Goal: Transaction & Acquisition: Purchase product/service

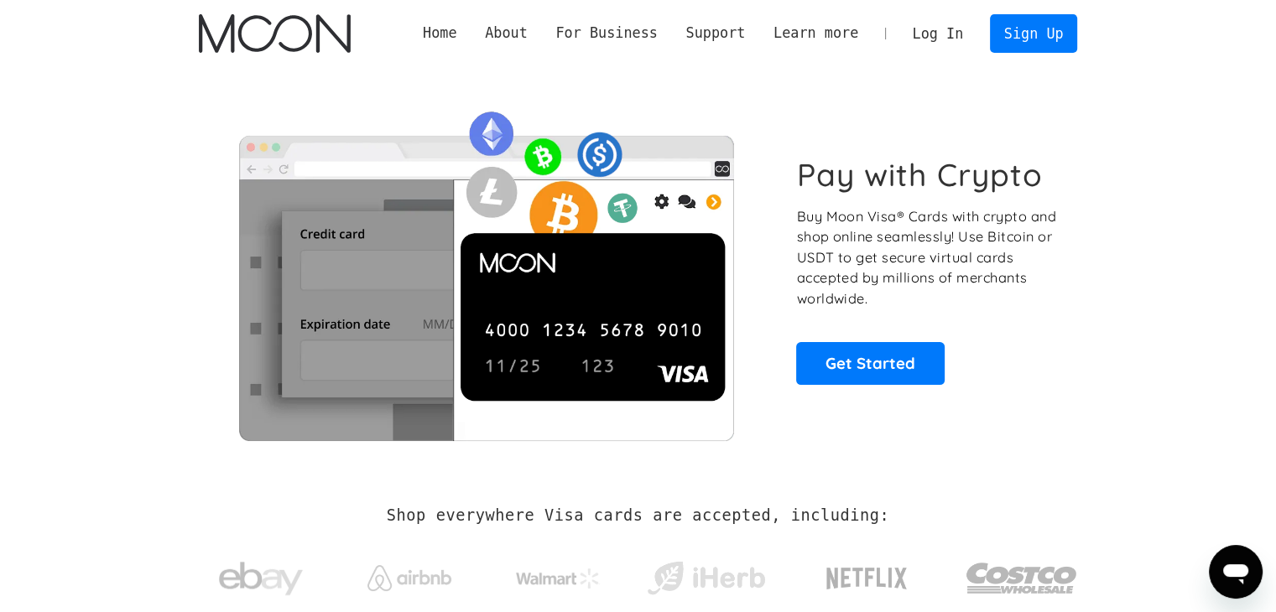
click at [956, 29] on link "Log In" at bounding box center [938, 33] width 79 height 37
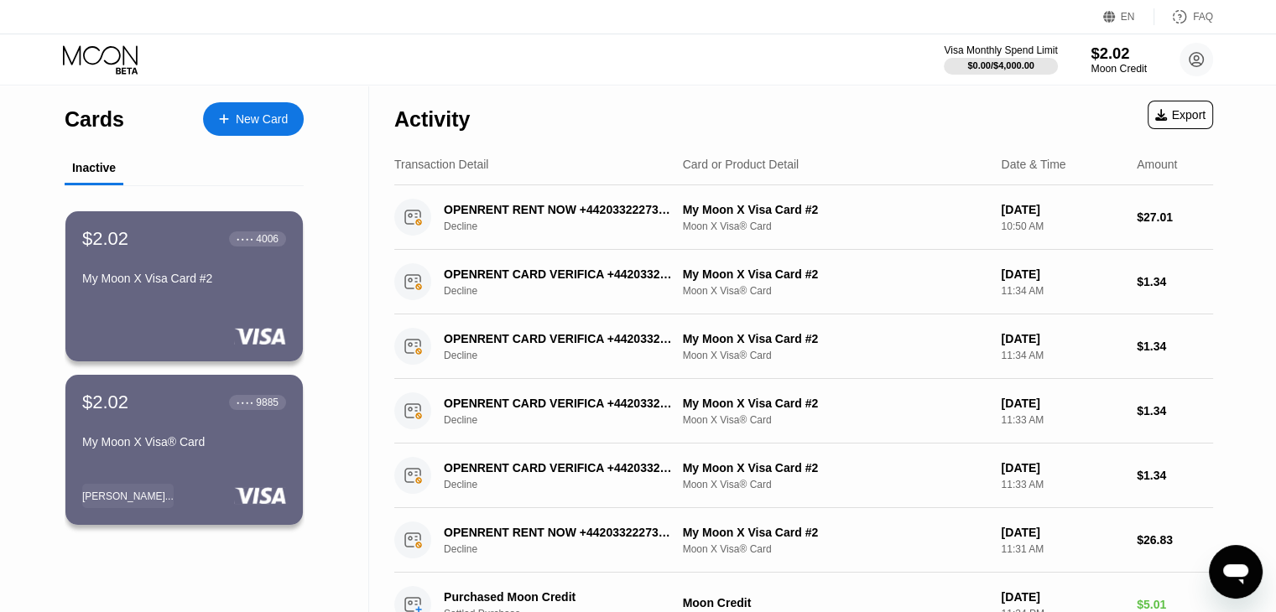
click at [1111, 58] on div "$2.02" at bounding box center [1119, 53] width 56 height 18
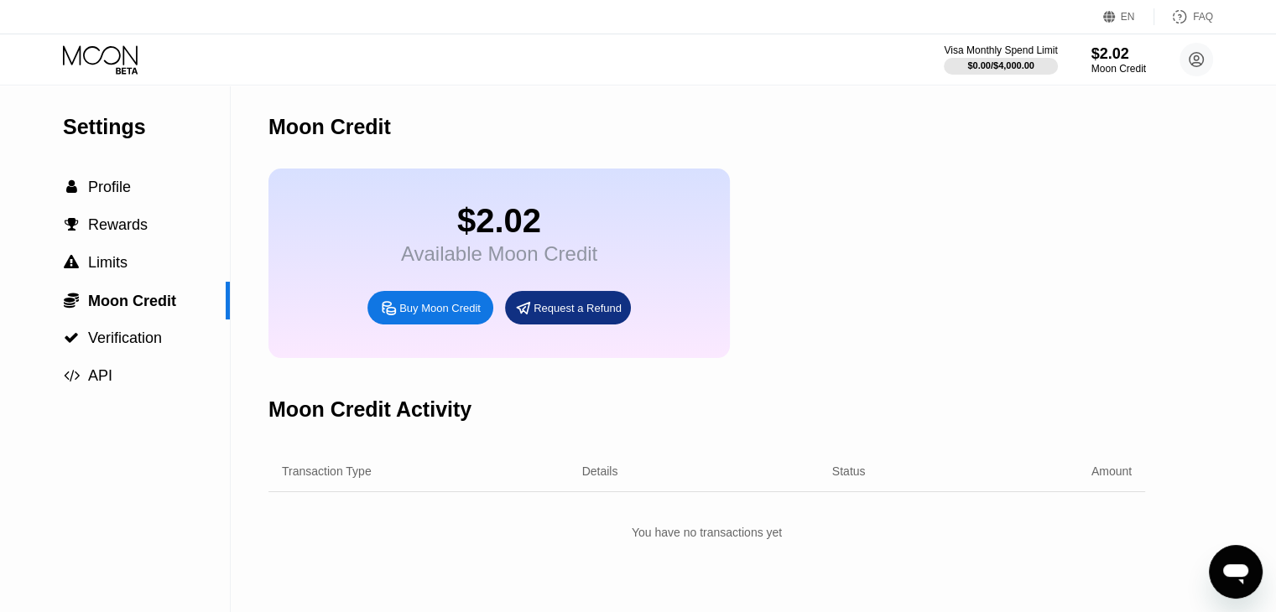
click at [450, 315] on div "Buy Moon Credit" at bounding box center [439, 308] width 81 height 14
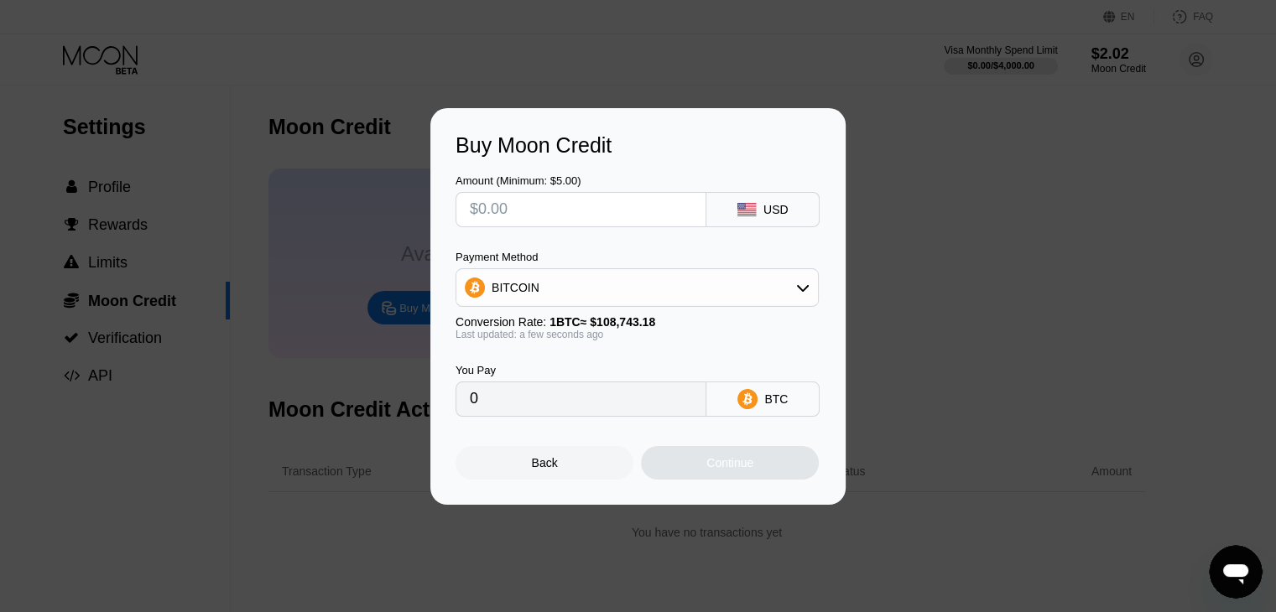
click at [621, 216] on input "text" at bounding box center [581, 210] width 222 height 34
type input "$1"
type input "0.00000920"
type input "$10"
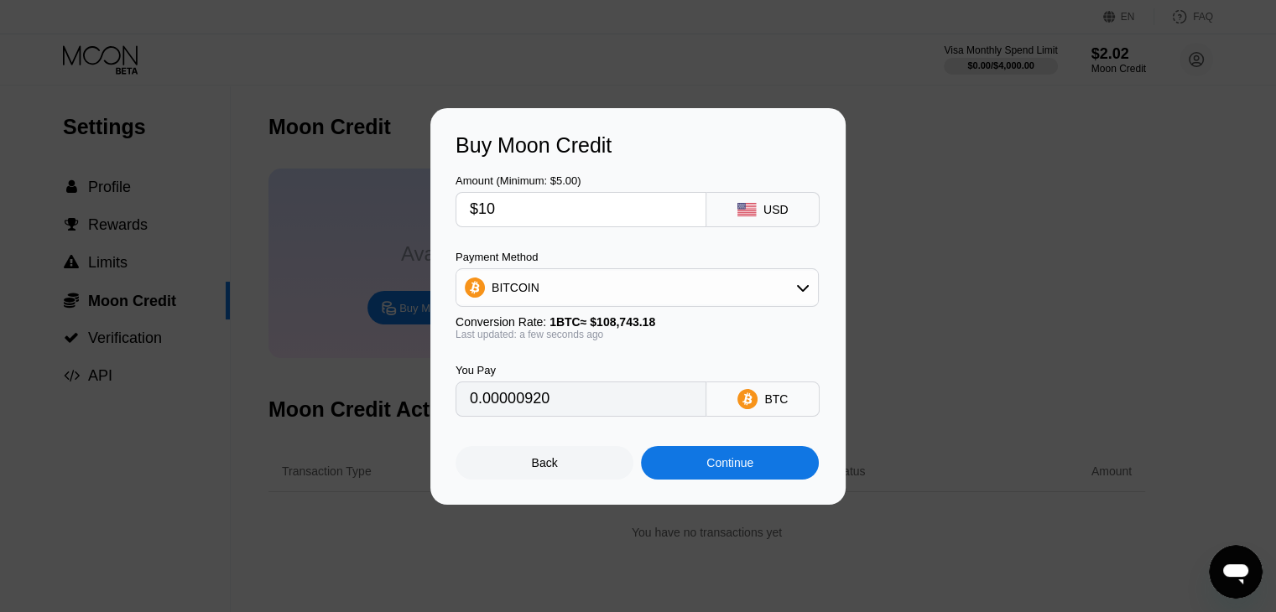
type input "0.00009196"
type input "$10"
click at [713, 468] on div "Continue" at bounding box center [729, 462] width 47 height 13
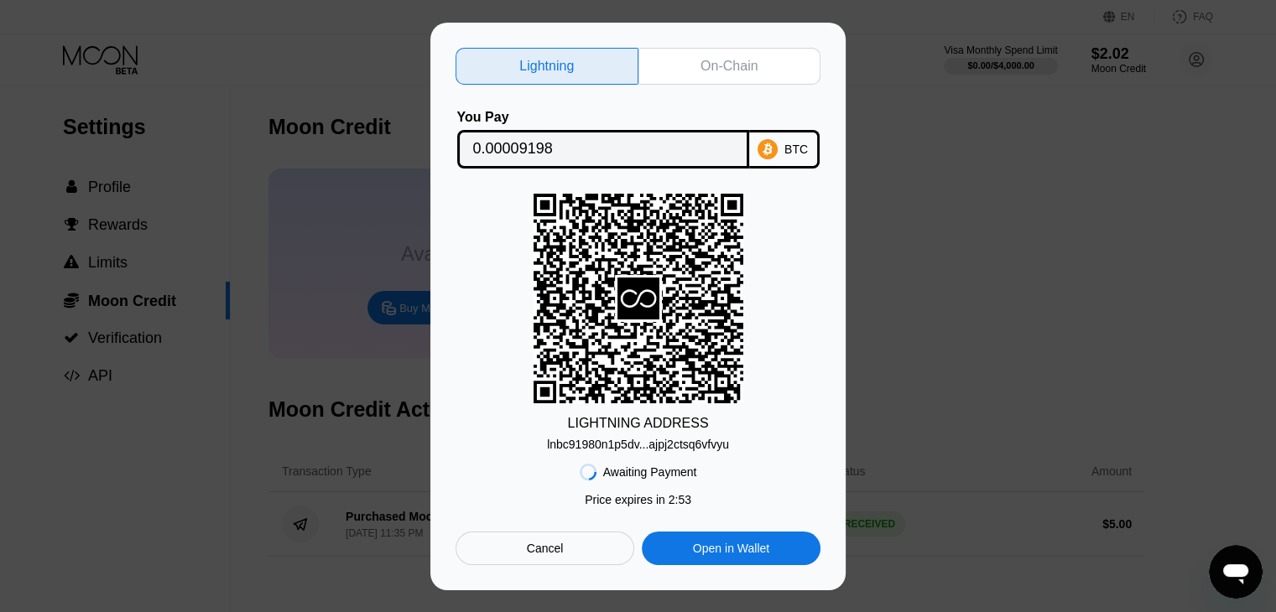
click at [632, 444] on div "lnbc91980n1p5dv...ajpj2ctsq6vfvyu" at bounding box center [638, 444] width 182 height 13
click at [790, 154] on div "BTC" at bounding box center [784, 149] width 70 height 39
click at [623, 447] on div "lnbc91980n1p5dv...ajpj2ctsq6vfvyu" at bounding box center [638, 444] width 182 height 13
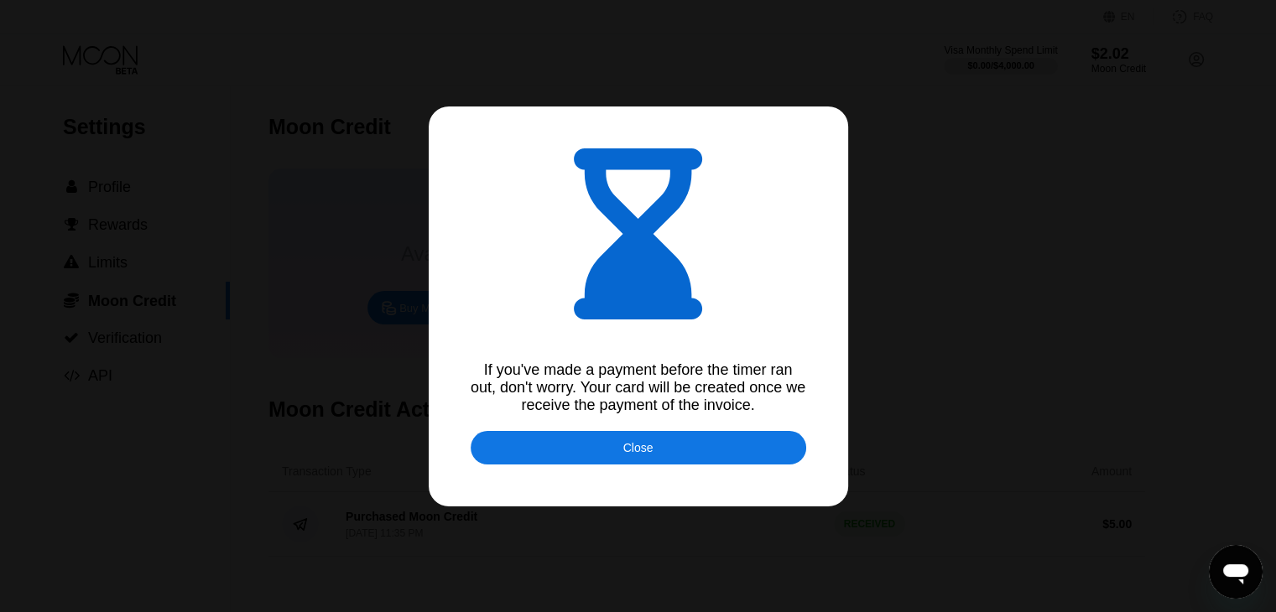
type input "0.00009197"
click at [540, 456] on div "Close" at bounding box center [639, 448] width 336 height 34
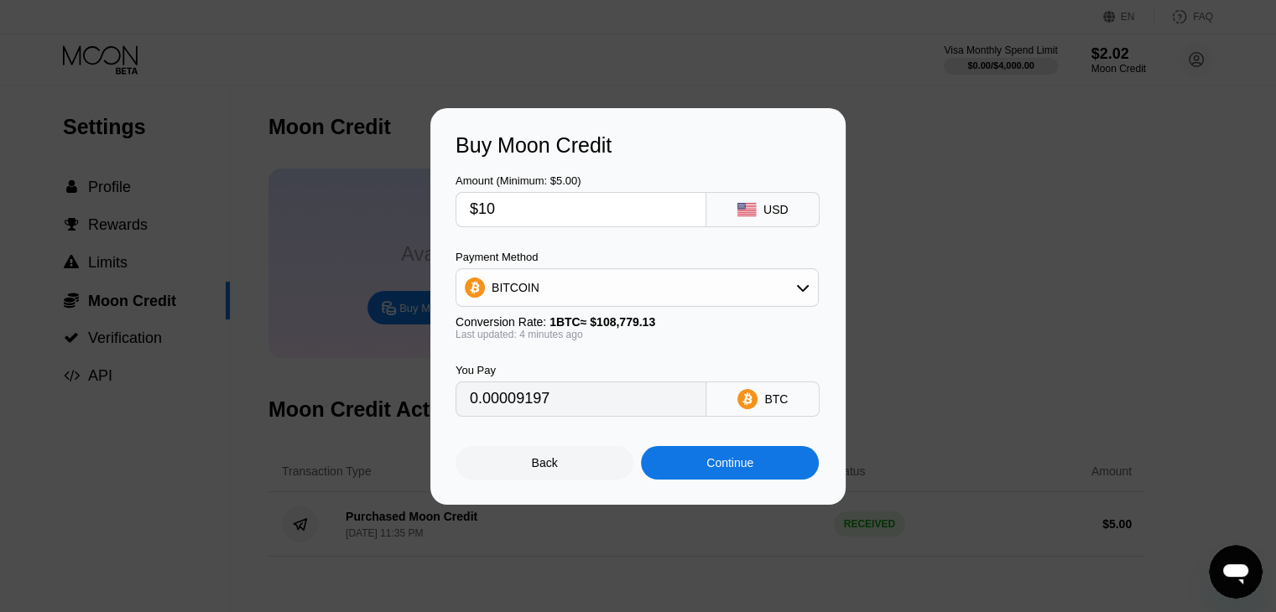
click at [571, 466] on div "Back" at bounding box center [545, 463] width 178 height 34
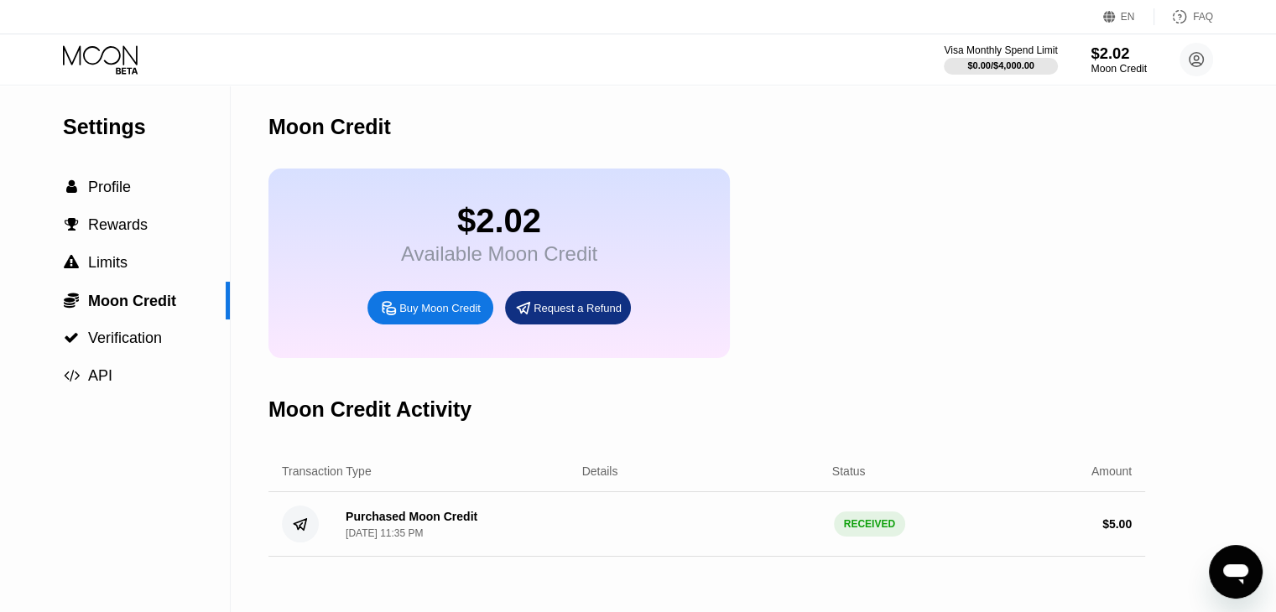
click at [1117, 72] on div "Moon Credit" at bounding box center [1119, 69] width 56 height 12
click at [383, 325] on div "Buy Moon Credit" at bounding box center [430, 308] width 126 height 34
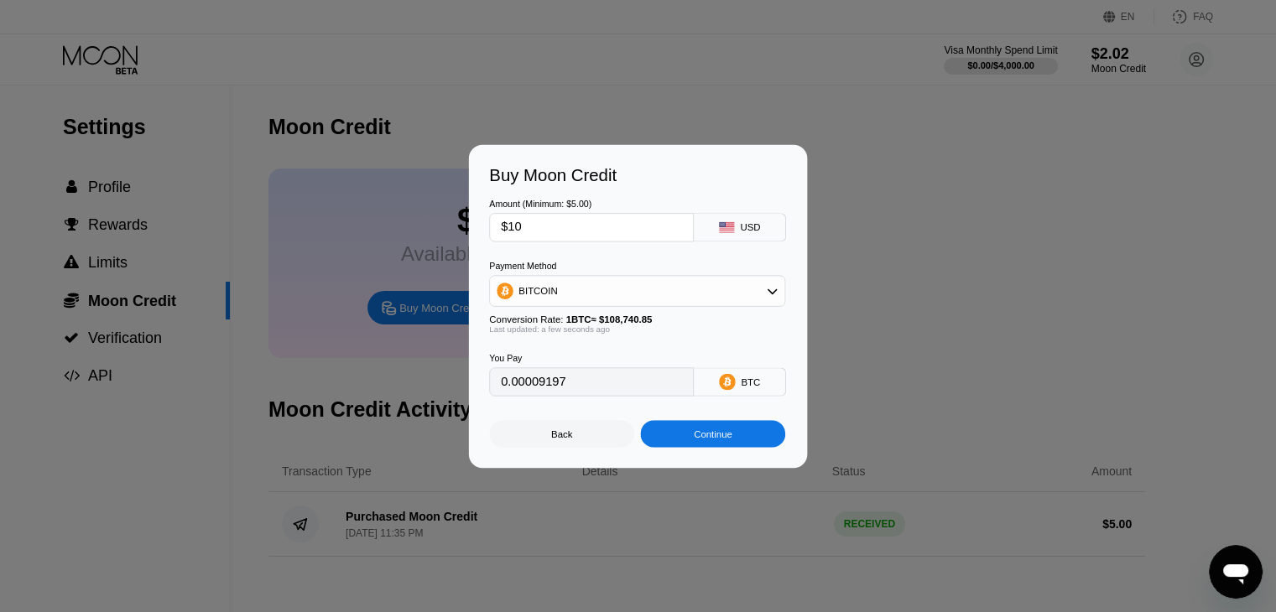
click at [398, 320] on div "Buy Moon Credit Amount (Minimum: $5.00) $10 USD Payment Method BITCOIN Conversi…" at bounding box center [638, 305] width 1040 height 323
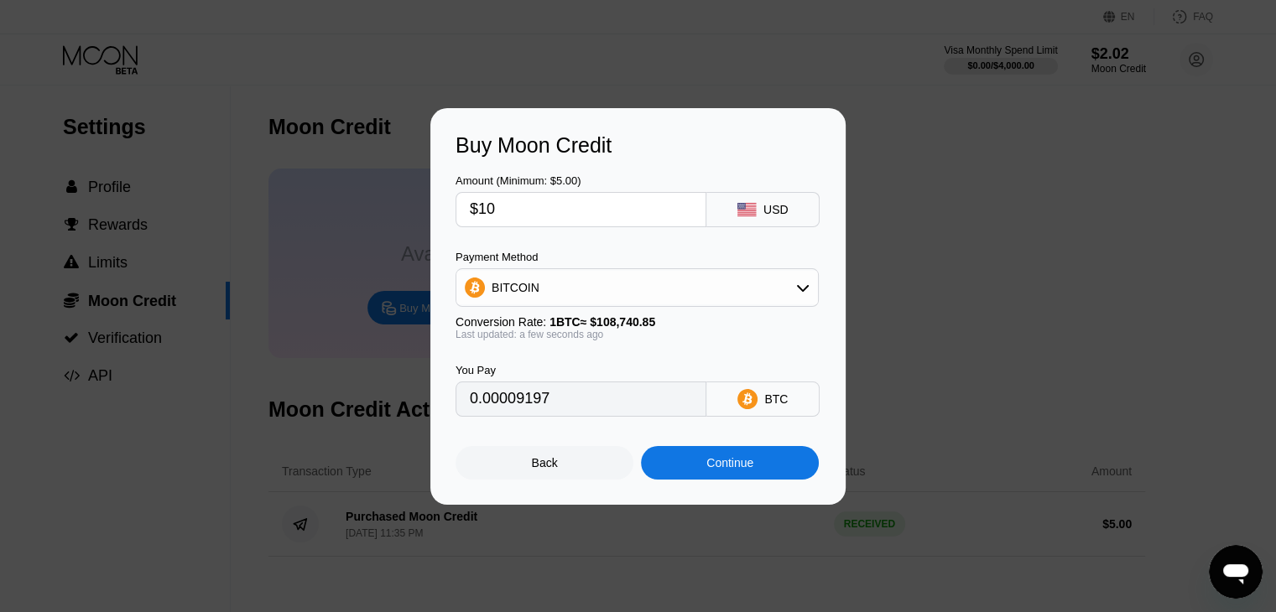
click at [716, 288] on div "BITCOIN" at bounding box center [637, 288] width 362 height 34
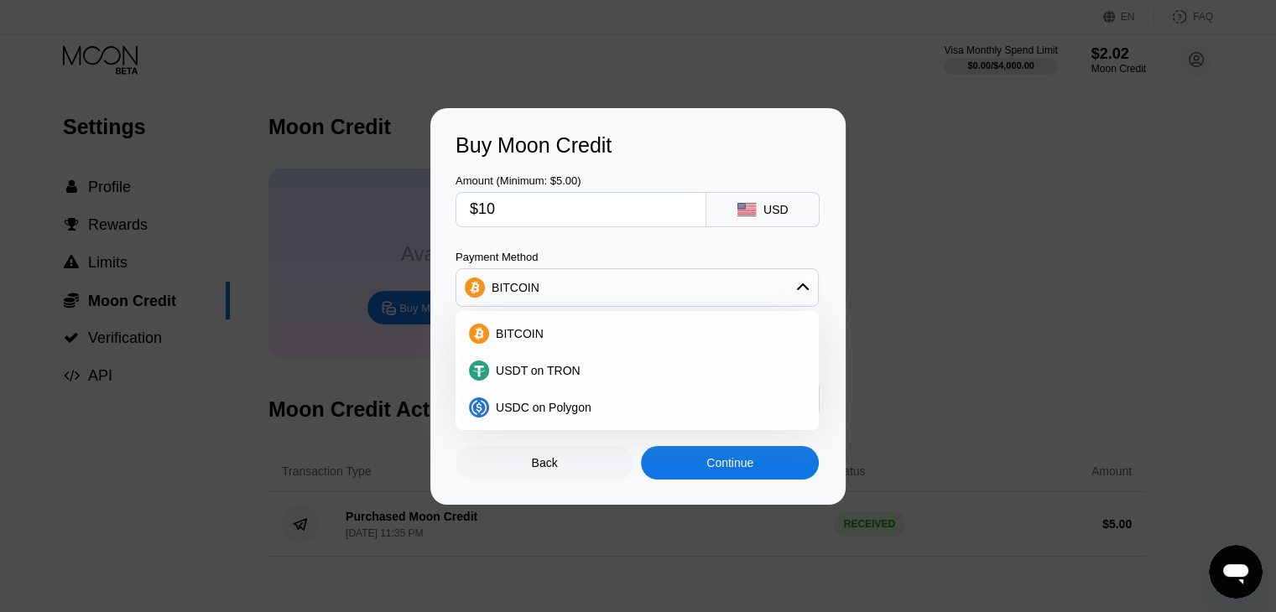
click at [716, 288] on div "BITCOIN" at bounding box center [637, 288] width 362 height 34
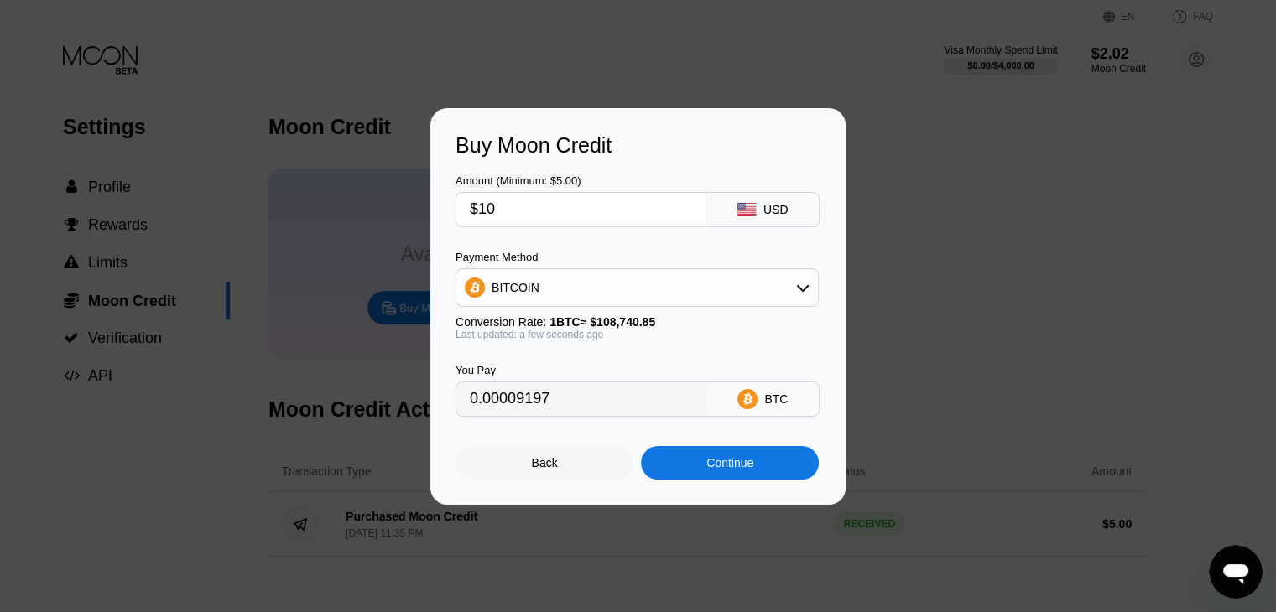
click at [703, 471] on div "Continue" at bounding box center [730, 463] width 178 height 34
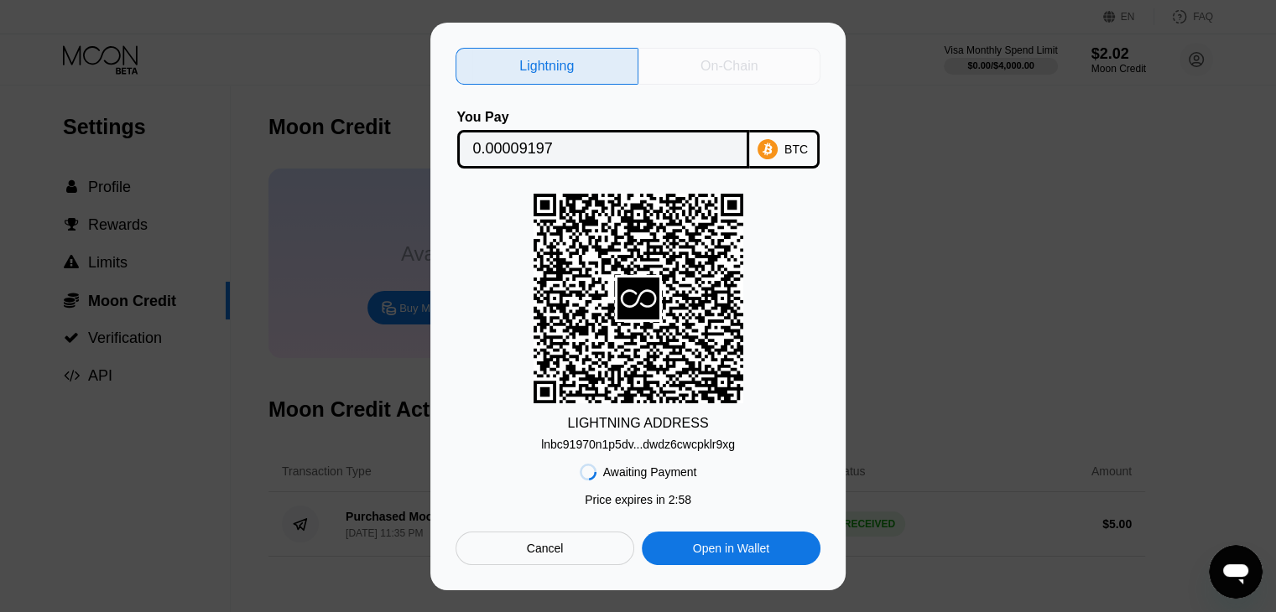
click at [708, 68] on div "On-Chain" at bounding box center [729, 66] width 57 height 17
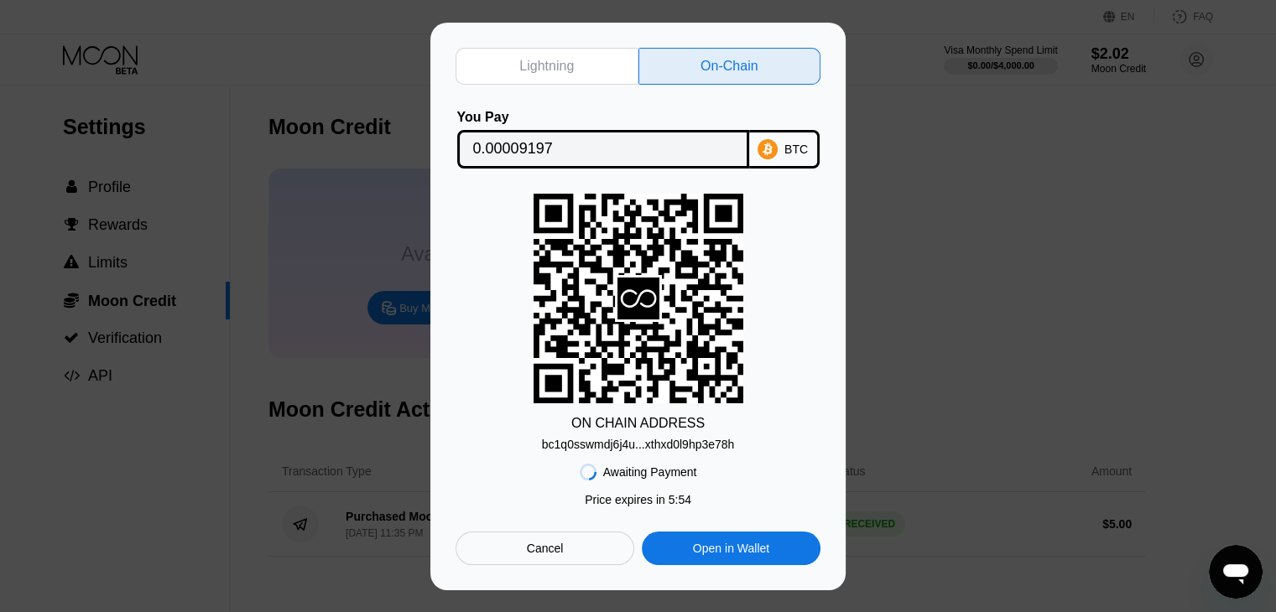
click at [639, 445] on div "bc1q0sswmdj6j4u...xthxd0l9hp3e78h" at bounding box center [638, 444] width 193 height 13
click at [672, 152] on input "0.00009197" at bounding box center [603, 150] width 260 height 34
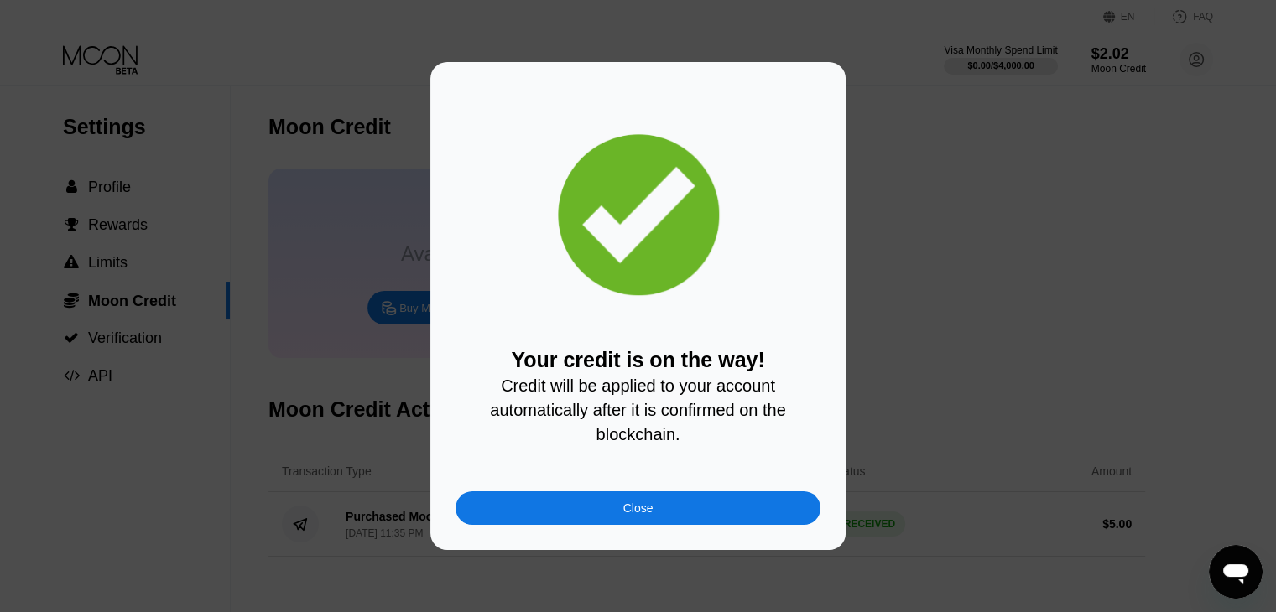
click at [644, 524] on div "Close" at bounding box center [638, 509] width 365 height 34
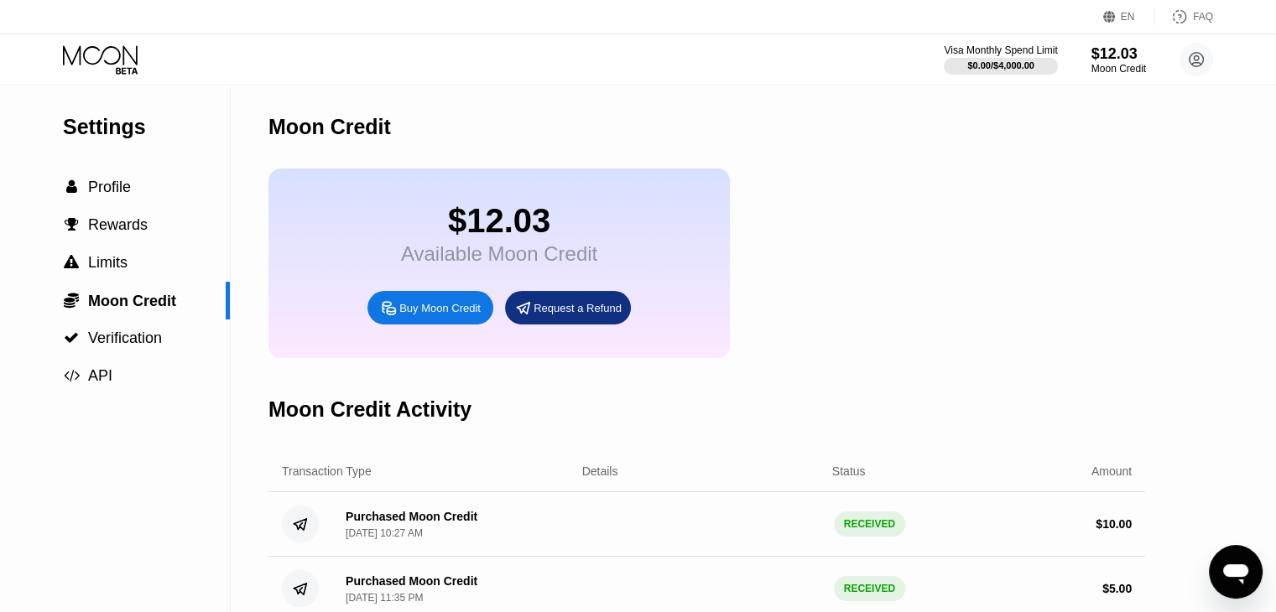
click at [373, 48] on div "Visa Monthly Spend Limit $0.00 / $4,000.00 $12.03 Moon Credit tronconesabb1@gma…" at bounding box center [638, 59] width 1276 height 50
click at [135, 195] on div " Profile" at bounding box center [115, 188] width 230 height 18
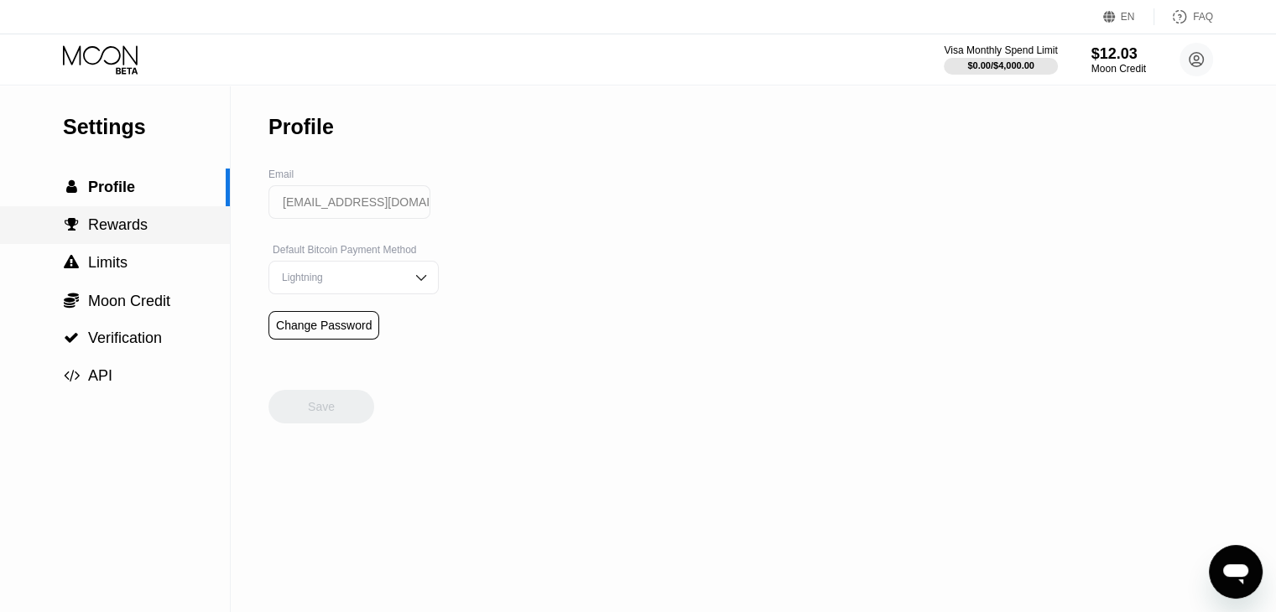
click at [119, 225] on span "Rewards" at bounding box center [118, 224] width 60 height 17
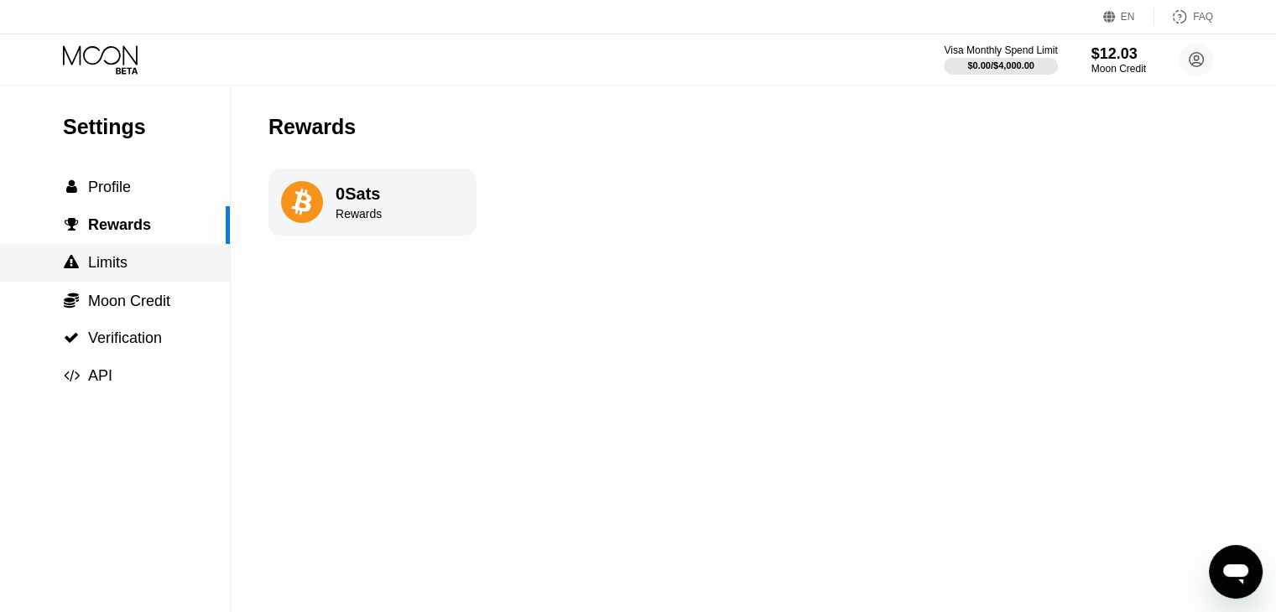
click at [120, 256] on div " Limits" at bounding box center [115, 263] width 230 height 38
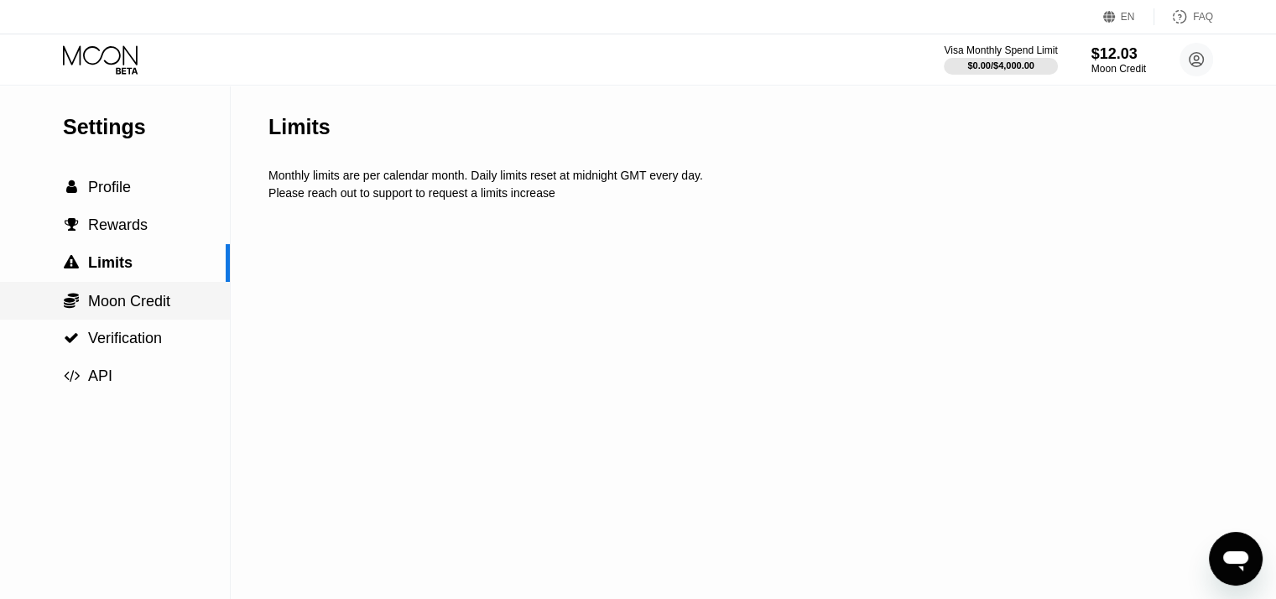
click at [129, 316] on div " Moon Credit" at bounding box center [115, 301] width 230 height 38
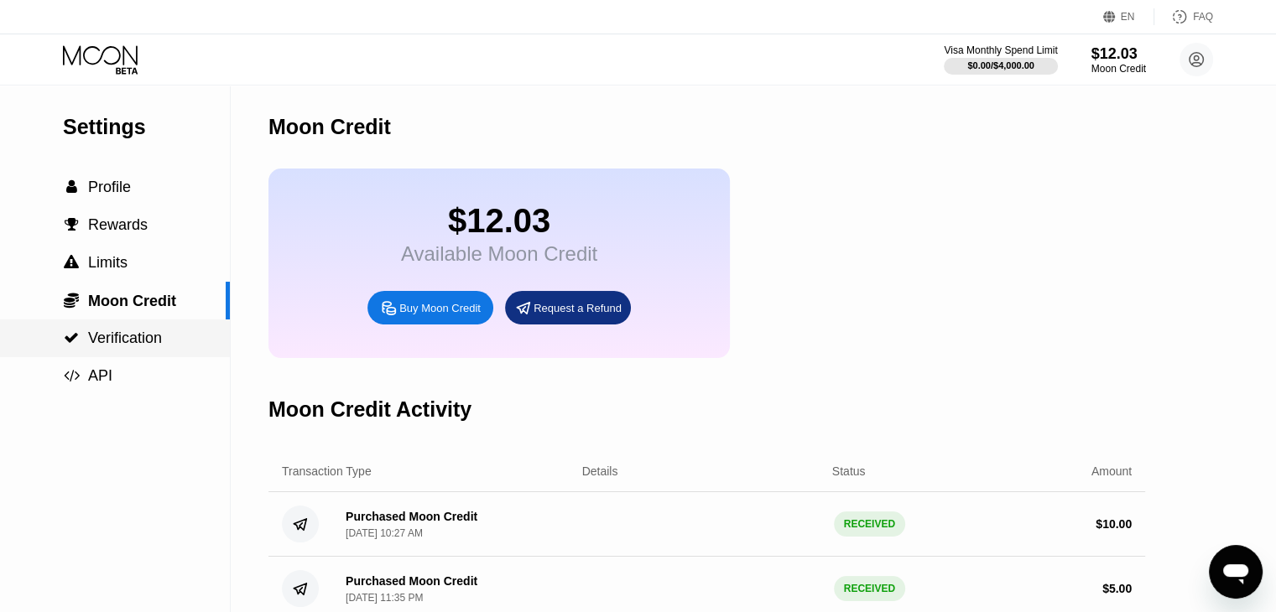
click at [143, 342] on span "Verification" at bounding box center [125, 338] width 74 height 17
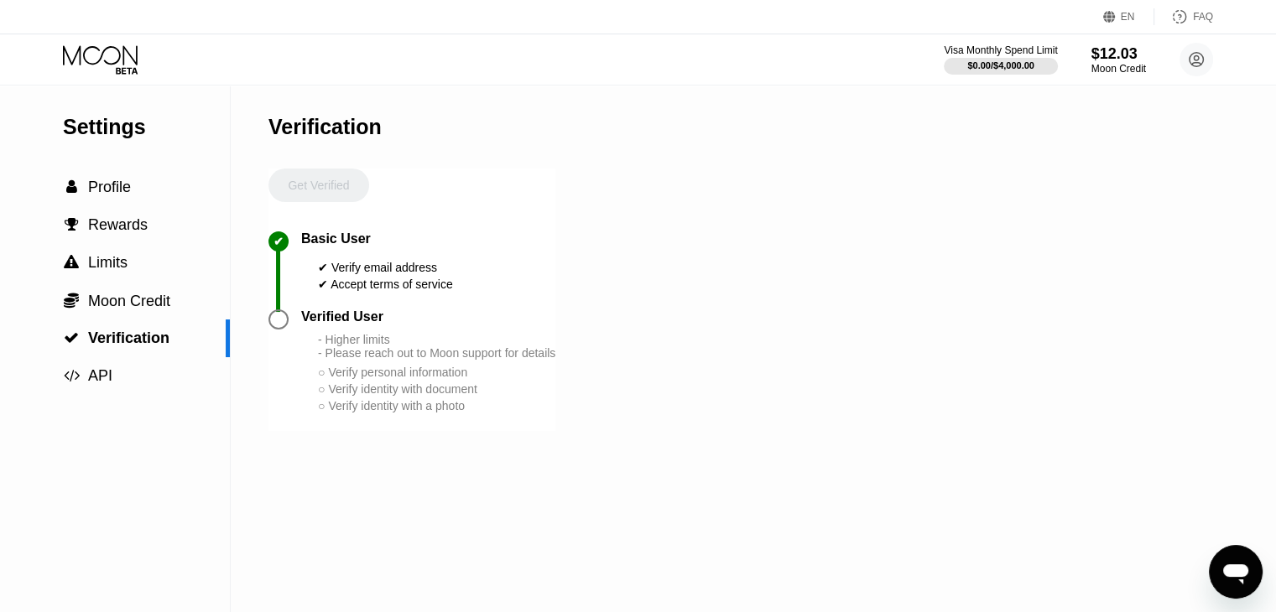
click at [103, 63] on icon at bounding box center [102, 59] width 78 height 29
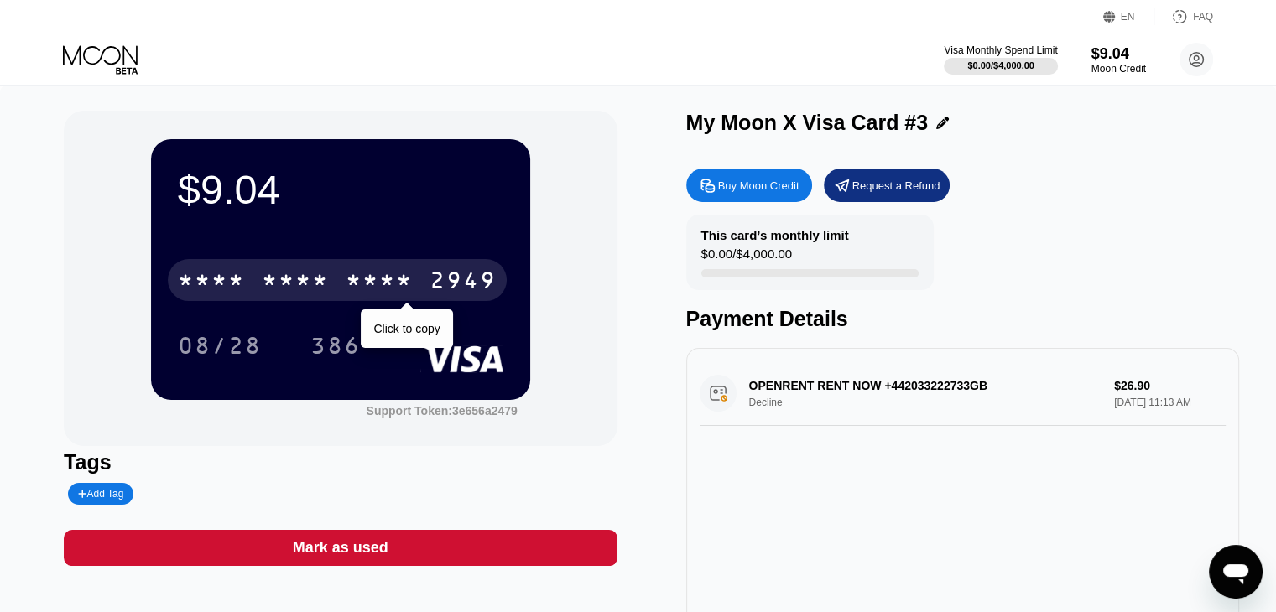
click at [443, 294] on div "2949" at bounding box center [463, 282] width 67 height 27
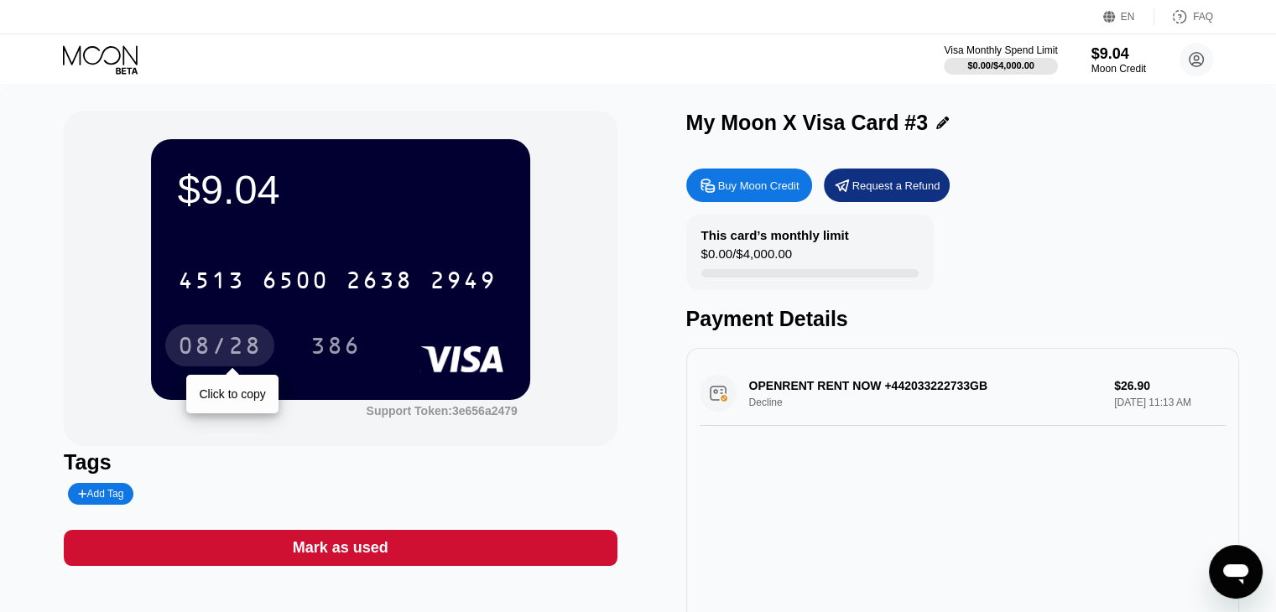
click at [218, 342] on div "08/28" at bounding box center [220, 348] width 84 height 27
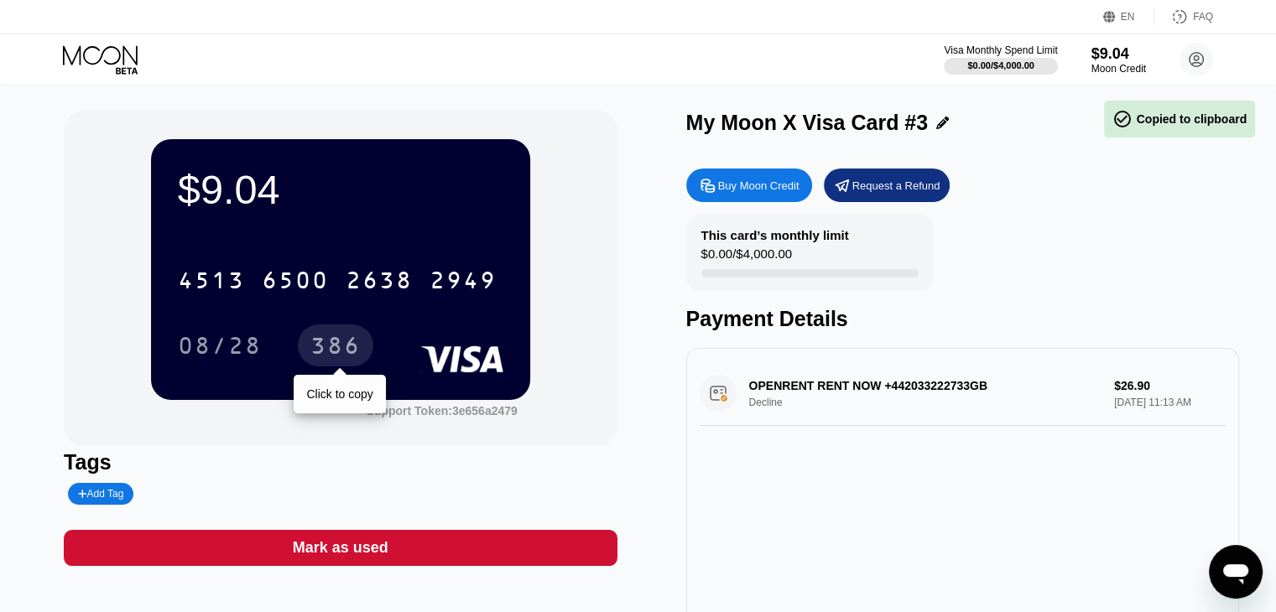
click at [362, 343] on div "386" at bounding box center [336, 346] width 76 height 42
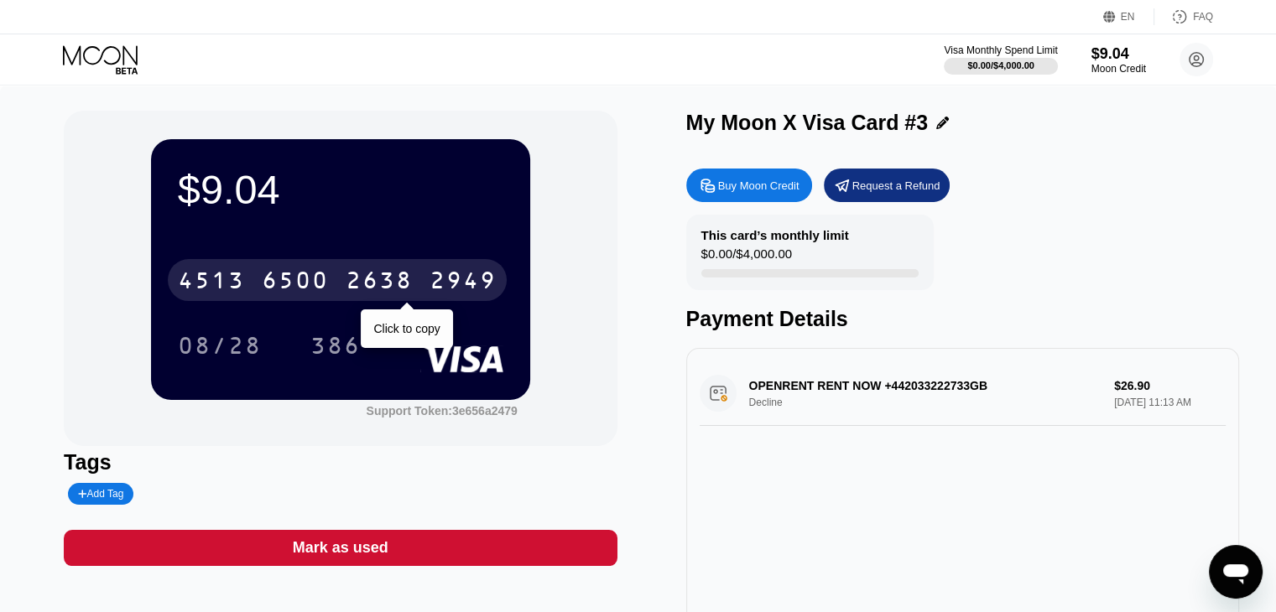
click at [391, 286] on div "2638" at bounding box center [379, 282] width 67 height 27
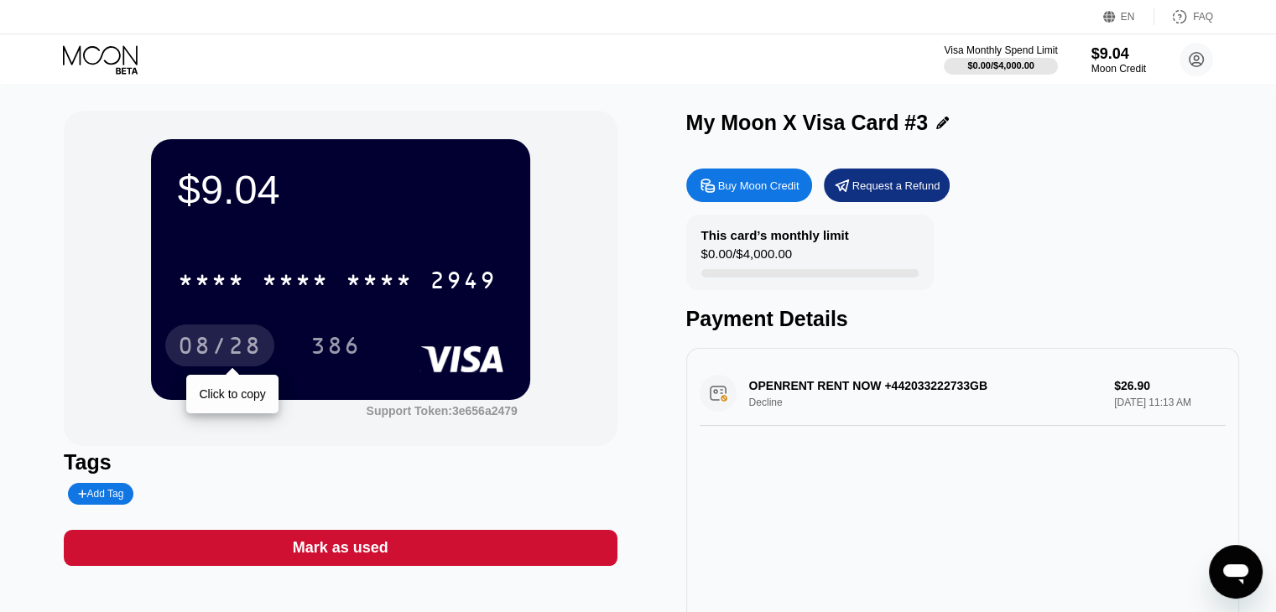
click at [231, 340] on div "08/28" at bounding box center [220, 348] width 84 height 27
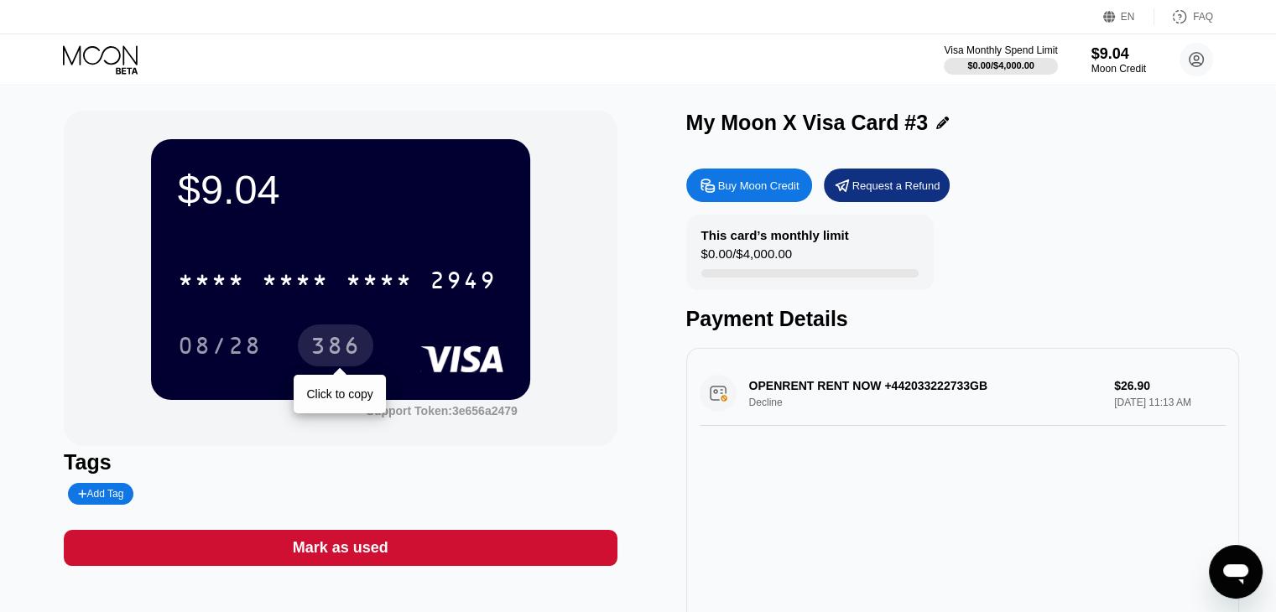
click at [330, 349] on div "386" at bounding box center [335, 348] width 50 height 27
click at [357, 227] on div "$9.04 * * * * * * * * * * * * 2949 08/28 386" at bounding box center [340, 269] width 379 height 260
click at [362, 314] on div "* * * * * * * * * * * * 2949 08/28 386" at bounding box center [341, 296] width 326 height 99
click at [221, 195] on div "$9.04" at bounding box center [341, 189] width 326 height 47
click at [834, 397] on div "OPENRENT RENT NOW +442033222733GB Decline $26.90 [DATE] 11:13 AM" at bounding box center [963, 394] width 526 height 65
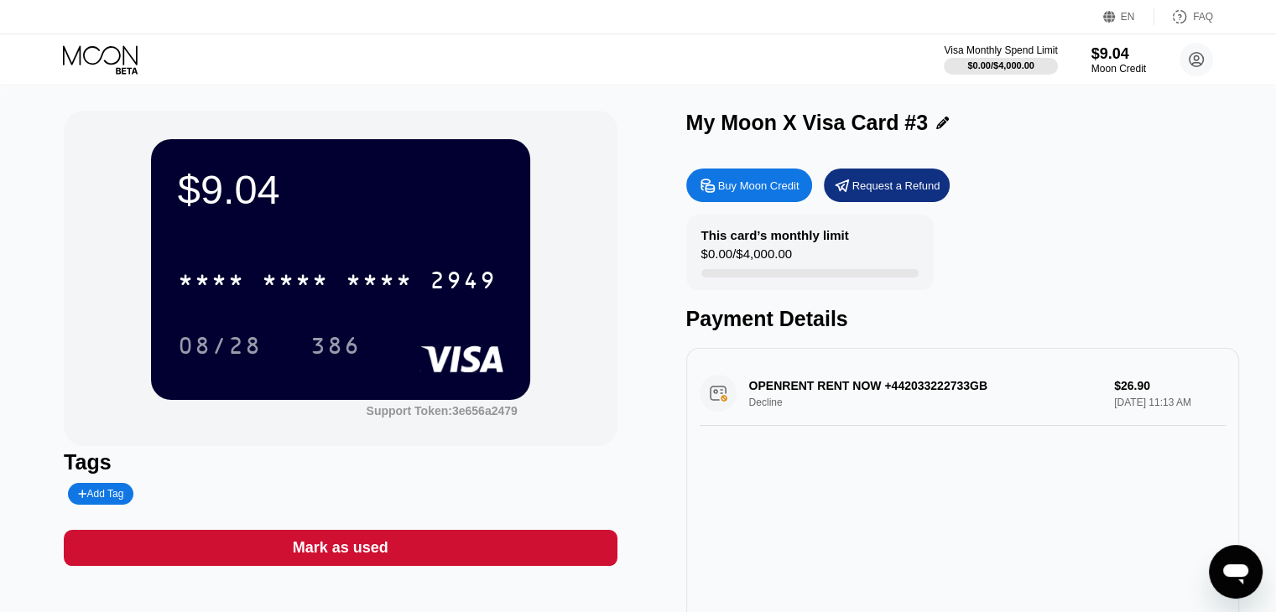
click at [795, 407] on div "OPENRENT RENT NOW +442033222733GB Decline $26.90 [DATE] 11:13 AM" at bounding box center [963, 394] width 526 height 65
click at [332, 217] on div "$9.04 * * * * * * * * * * * * 2949 08/28 386" at bounding box center [340, 269] width 379 height 260
